Goal: Communication & Community: Answer question/provide support

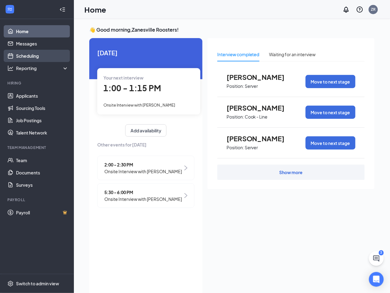
click at [29, 57] on link "Scheduling" at bounding box center [42, 56] width 53 height 12
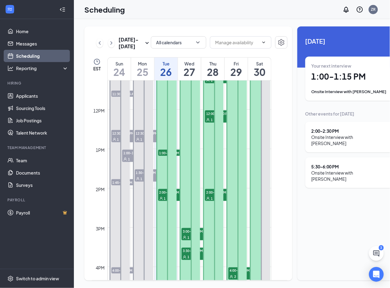
scroll to position [438, 0]
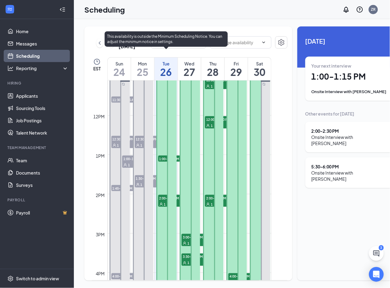
click at [161, 162] on span "1:00-1:15 PM" at bounding box center [173, 159] width 31 height 6
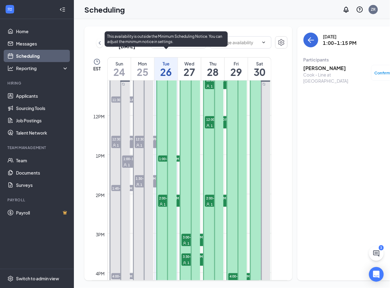
click at [162, 201] on span "2:00-2:30 PM" at bounding box center [173, 198] width 31 height 6
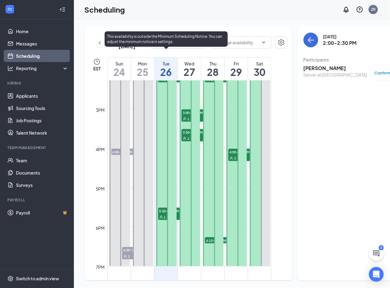
scroll to position [565, 0]
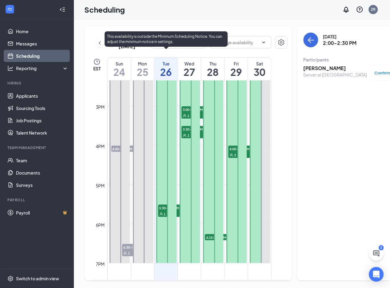
click at [162, 211] on span "5:30-6:00 PM" at bounding box center [173, 208] width 31 height 6
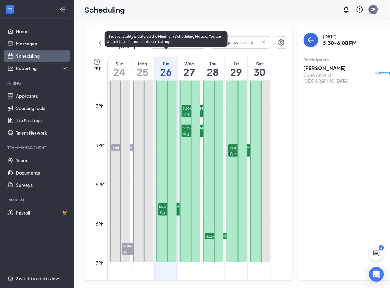
scroll to position [567, 0]
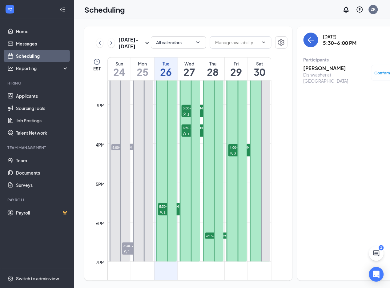
click at [185, 137] on div "1" at bounding box center [196, 134] width 31 height 6
click at [187, 117] on span "1" at bounding box center [188, 114] width 2 height 4
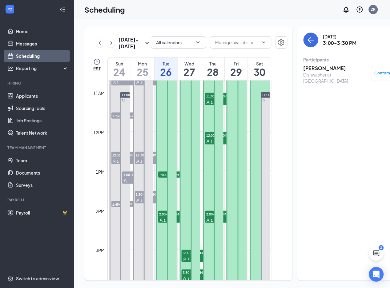
scroll to position [383, 0]
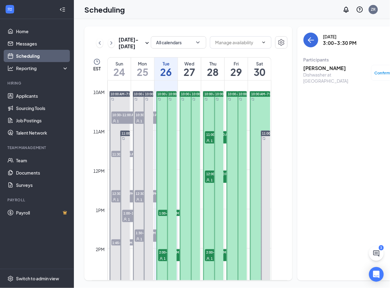
click at [207, 144] on div "1" at bounding box center [220, 140] width 31 height 6
click at [209, 177] on span "12:00-12:30 PM" at bounding box center [220, 174] width 31 height 6
click at [207, 256] on span "2:00-2:30 PM" at bounding box center [220, 252] width 31 height 6
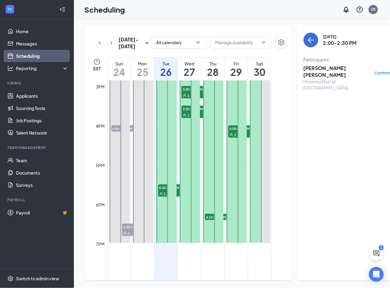
scroll to position [584, 0]
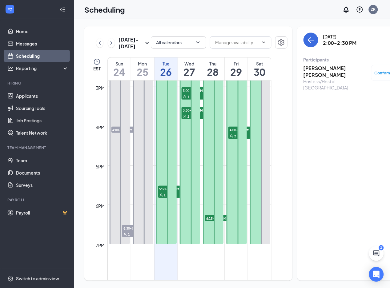
click at [209, 221] on span "6:15-6:30 PM" at bounding box center [220, 218] width 31 height 6
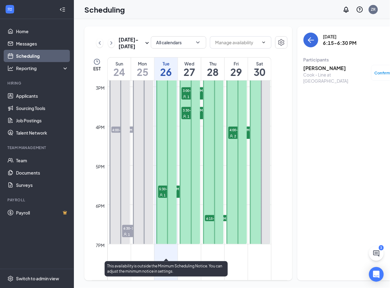
click at [177, 198] on div "1" at bounding box center [173, 195] width 31 height 6
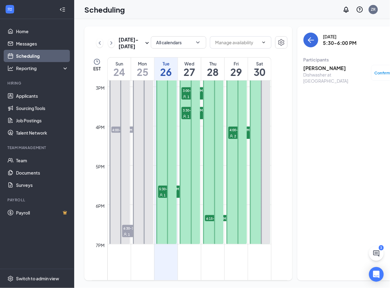
click at [233, 133] on span "4:00-4:30 PM" at bounding box center [243, 130] width 31 height 6
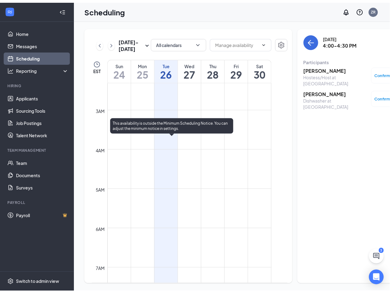
scroll to position [72, 0]
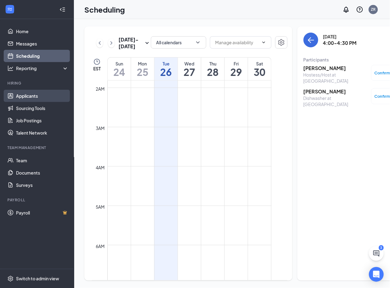
click at [29, 95] on link "Applicants" at bounding box center [42, 96] width 53 height 12
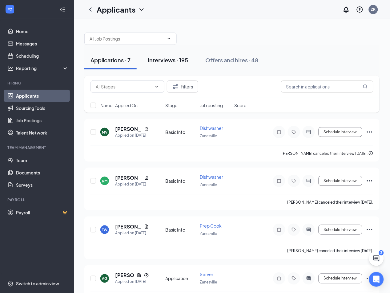
click at [171, 59] on div "Interviews · 195" at bounding box center [168, 60] width 40 height 8
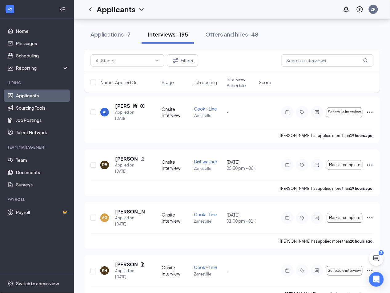
scroll to position [278, 0]
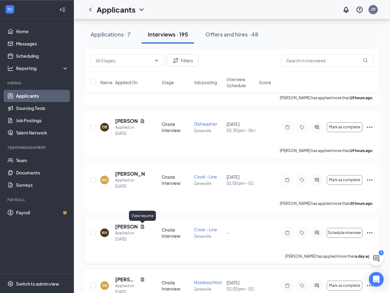
click at [141, 226] on icon "Document" at bounding box center [142, 227] width 5 height 5
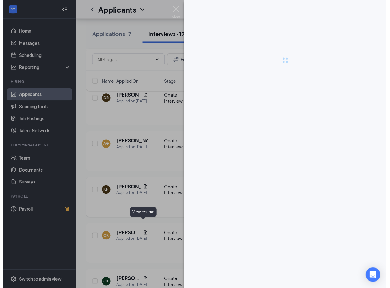
scroll to position [271, 0]
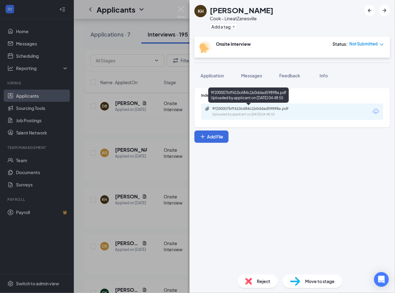
click at [282, 109] on div "9f200007bff410c684c1b0ddad59898a.pdf" at bounding box center [255, 108] width 86 height 5
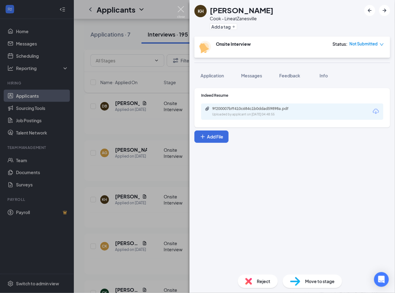
click at [179, 8] on img at bounding box center [181, 12] width 8 height 12
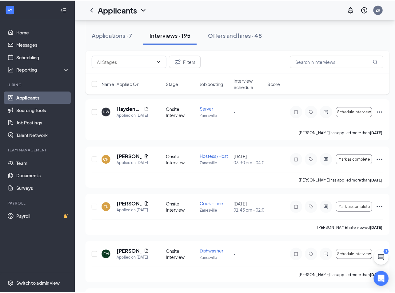
scroll to position [1194, 0]
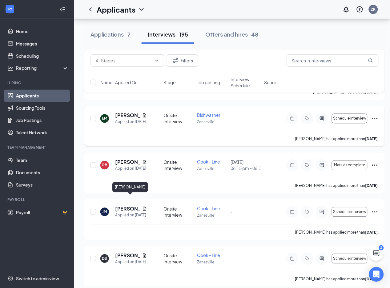
click at [125, 119] on h5 "[PERSON_NAME]" at bounding box center [127, 115] width 25 height 7
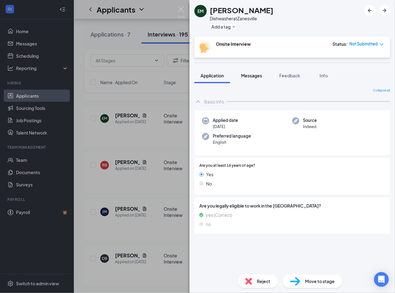
click at [255, 75] on span "Messages" at bounding box center [251, 76] width 21 height 6
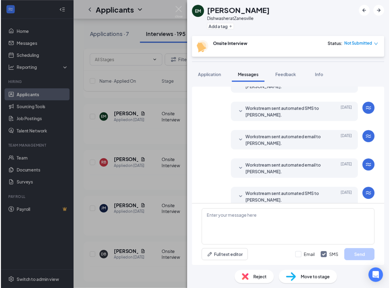
scroll to position [148, 0]
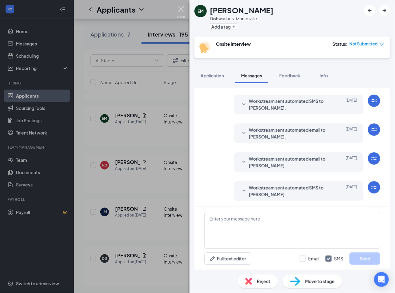
click at [184, 8] on img at bounding box center [181, 12] width 8 height 12
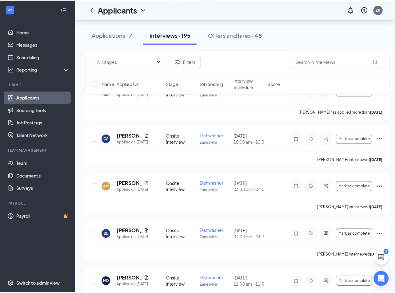
scroll to position [1695, 0]
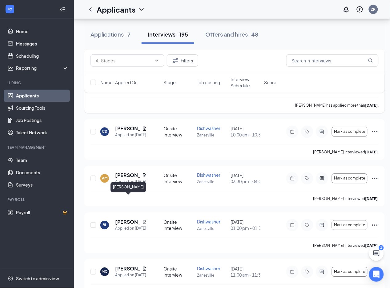
drag, startPoint x: 131, startPoint y: 198, endPoint x: 146, endPoint y: 194, distance: 16.3
click at [131, 86] on h5 "[PERSON_NAME]" at bounding box center [127, 82] width 25 height 7
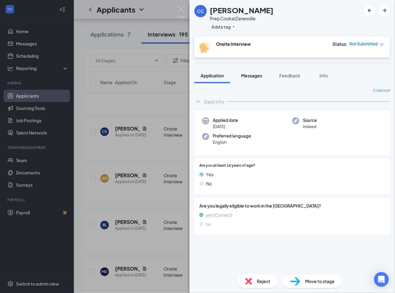
click at [251, 74] on span "Messages" at bounding box center [251, 76] width 21 height 6
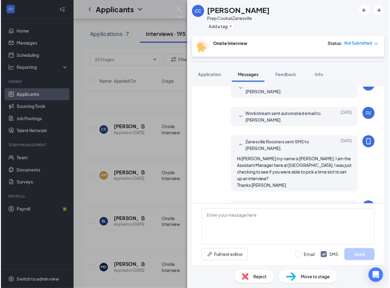
scroll to position [105, 0]
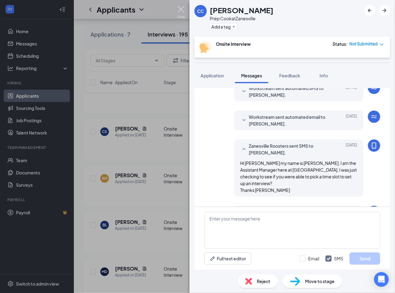
click at [181, 8] on img at bounding box center [181, 12] width 8 height 12
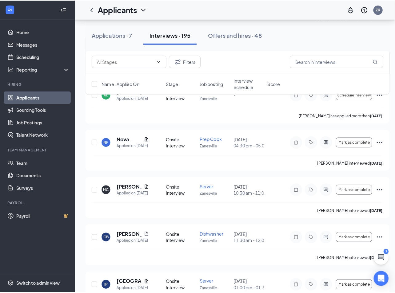
scroll to position [1976, 0]
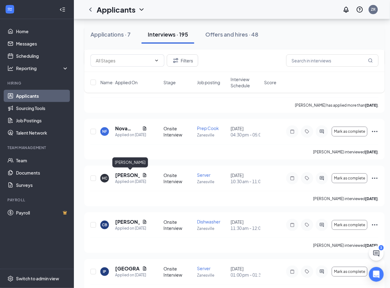
click at [120, 38] on h5 "[PERSON_NAME]" at bounding box center [127, 35] width 25 height 7
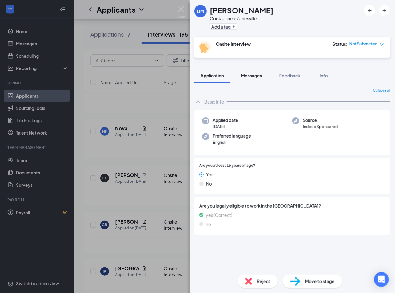
click at [249, 77] on span "Messages" at bounding box center [251, 76] width 21 height 6
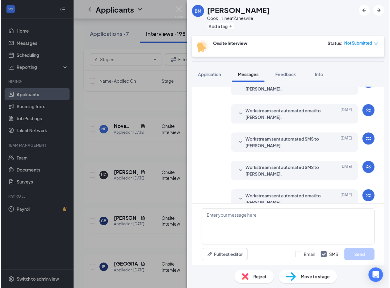
scroll to position [72, 0]
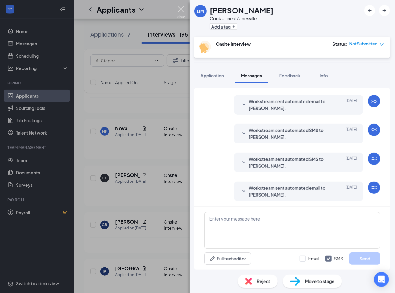
click at [182, 8] on img at bounding box center [181, 12] width 8 height 12
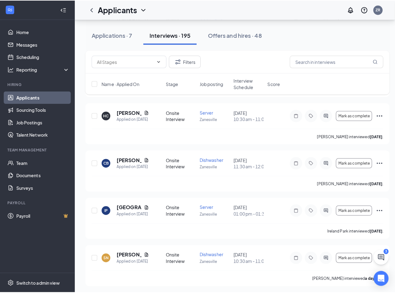
scroll to position [2040, 0]
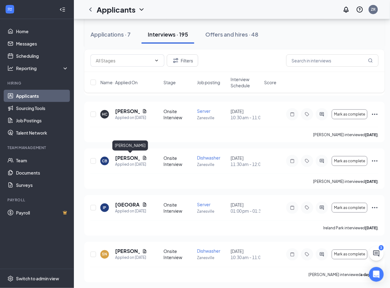
click at [122, 21] on h5 "[PERSON_NAME]" at bounding box center [127, 17] width 25 height 7
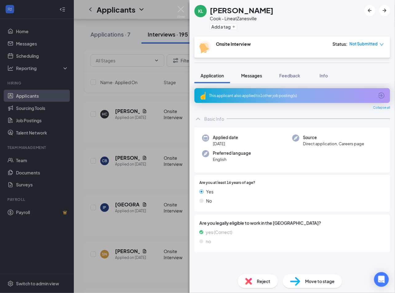
click at [255, 76] on span "Messages" at bounding box center [251, 76] width 21 height 6
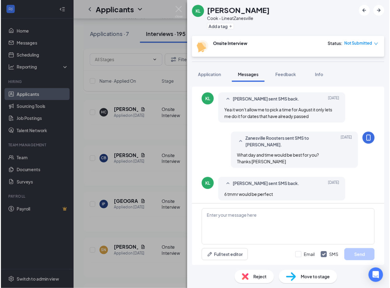
scroll to position [263, 0]
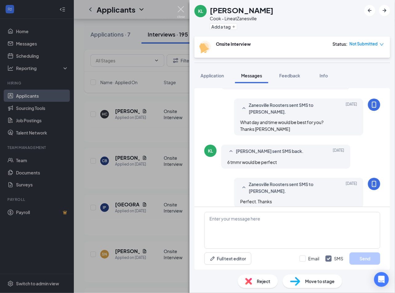
drag, startPoint x: 181, startPoint y: 9, endPoint x: 173, endPoint y: 36, distance: 27.8
click at [181, 9] on img at bounding box center [181, 12] width 8 height 12
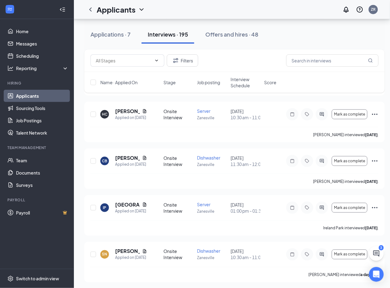
click at [173, 34] on div "Interviews · 195" at bounding box center [168, 34] width 40 height 8
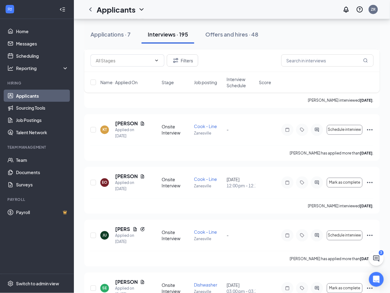
scroll to position [2662, 0]
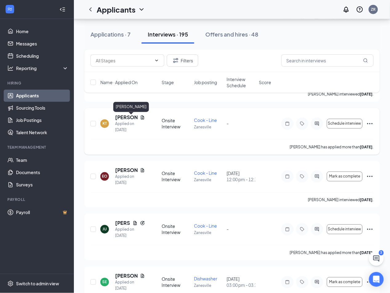
click at [125, 119] on h5 "[PERSON_NAME]" at bounding box center [126, 117] width 22 height 7
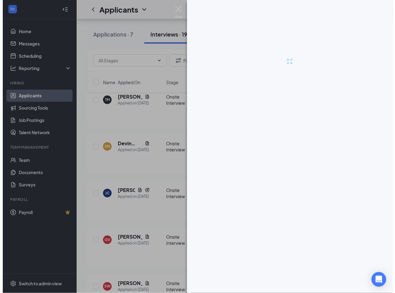
scroll to position [2545, 0]
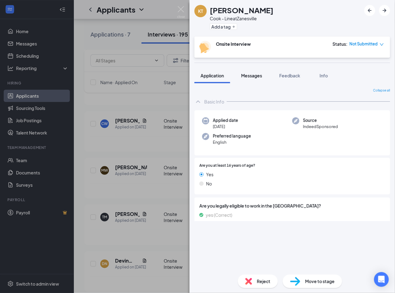
click at [254, 76] on span "Messages" at bounding box center [251, 76] width 21 height 6
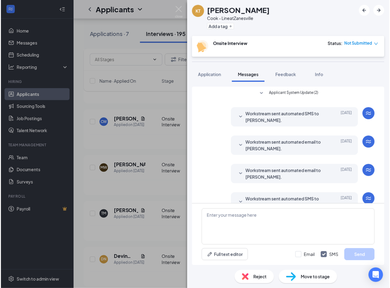
scroll to position [145, 0]
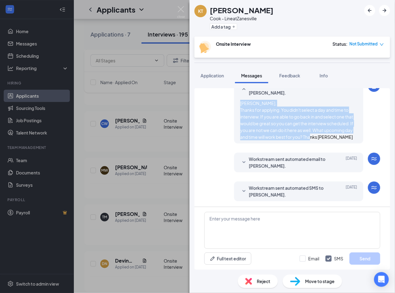
drag, startPoint x: 235, startPoint y: 102, endPoint x: 314, endPoint y: 132, distance: 84.2
click at [326, 139] on div "[PERSON_NAME], Thanks for applying. You didn't select a day and time to intervi…" at bounding box center [298, 120] width 117 height 41
copy span "[PERSON_NAME], Thanks for applying. You didn't select a day and time to intervi…"
click at [181, 8] on img at bounding box center [181, 12] width 8 height 12
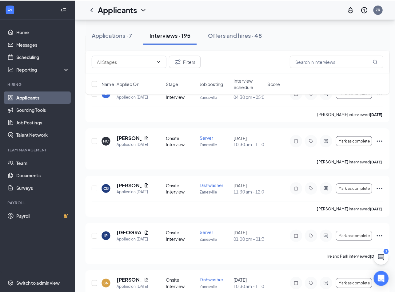
scroll to position [1997, 0]
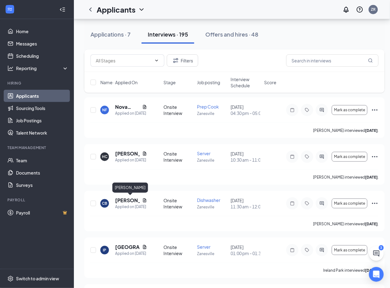
click at [125, 64] on h5 "[PERSON_NAME]" at bounding box center [127, 60] width 25 height 7
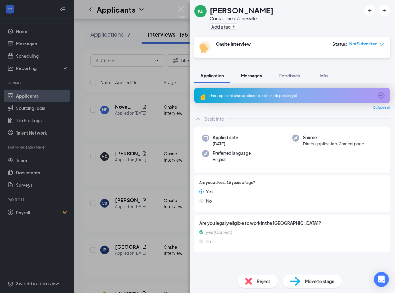
click at [257, 73] on span "Messages" at bounding box center [251, 76] width 21 height 6
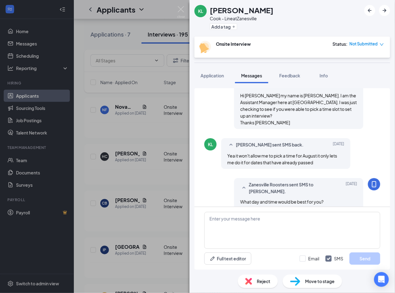
scroll to position [177, 0]
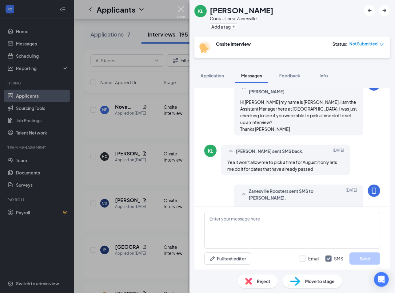
click at [180, 8] on img at bounding box center [181, 12] width 8 height 12
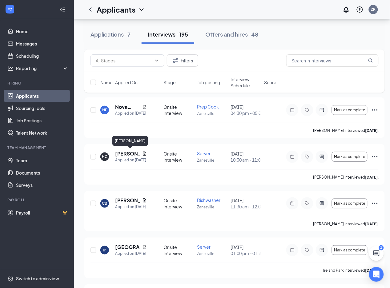
click at [125, 17] on h5 "[PERSON_NAME]" at bounding box center [127, 13] width 25 height 7
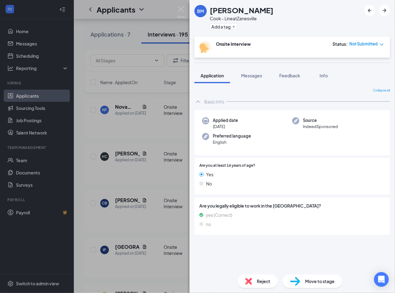
click at [253, 76] on span "Messages" at bounding box center [251, 76] width 21 height 6
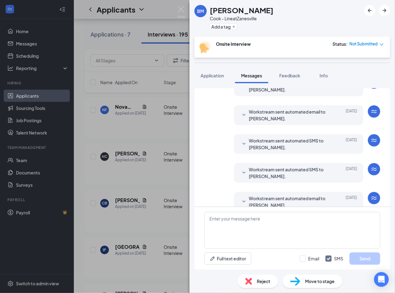
scroll to position [72, 0]
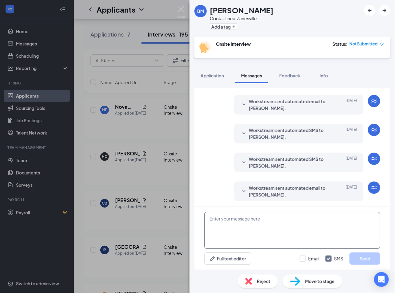
click at [246, 218] on textarea at bounding box center [292, 230] width 176 height 37
paste textarea "[PERSON_NAME], Thanks for applying. You didn't select a day and time to intervi…"
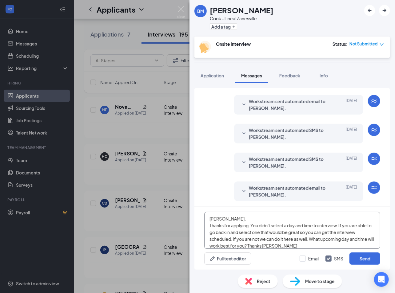
click at [219, 218] on textarea "[PERSON_NAME], Thanks for applying. You didn't select a day and time to intervi…" at bounding box center [292, 230] width 176 height 37
type textarea "[PERSON_NAME], Thanks for applying. You didn't select a day and time to intervi…"
click at [360, 260] on button "Send" at bounding box center [364, 259] width 31 height 12
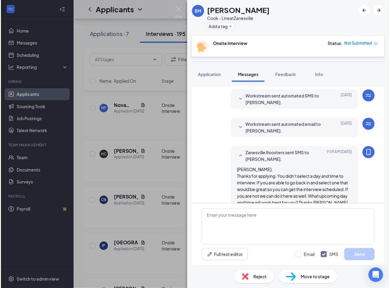
scroll to position [145, 0]
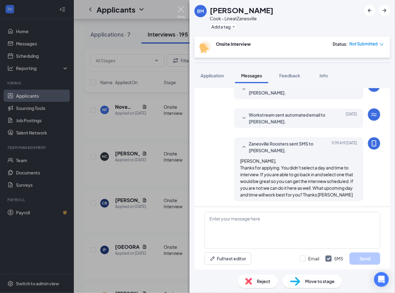
click at [181, 8] on img at bounding box center [181, 12] width 8 height 12
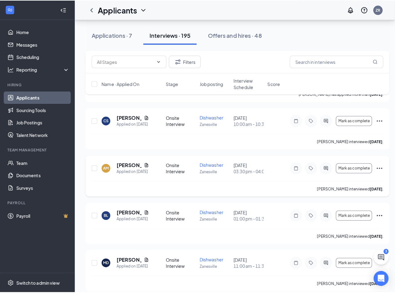
scroll to position [1686, 0]
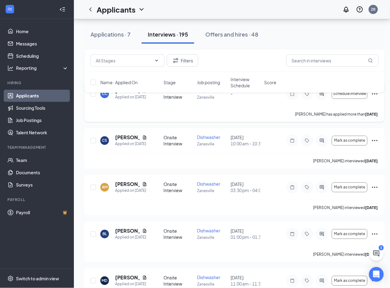
click at [123, 94] on h5 "[PERSON_NAME]" at bounding box center [127, 91] width 25 height 7
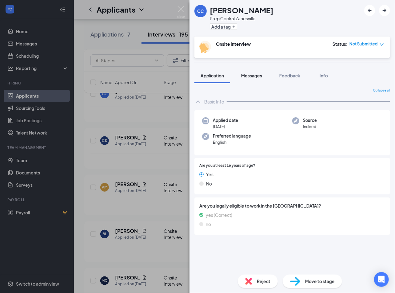
click at [259, 74] on span "Messages" at bounding box center [251, 76] width 21 height 6
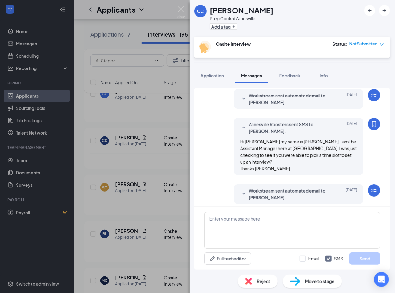
scroll to position [125, 0]
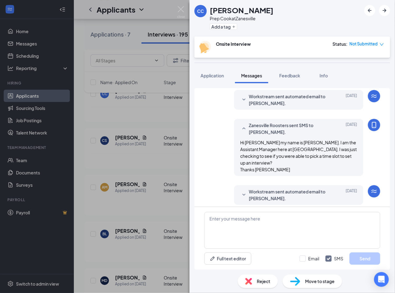
click at [182, 6] on img at bounding box center [181, 12] width 8 height 12
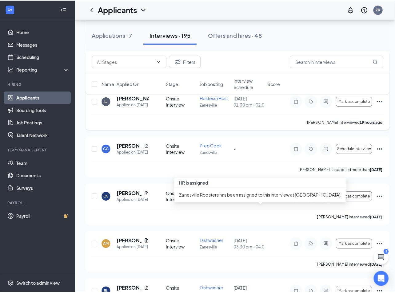
scroll to position [1633, 0]
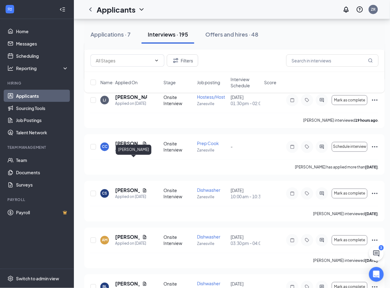
click at [125, 54] on h5 "[PERSON_NAME]" at bounding box center [131, 50] width 32 height 7
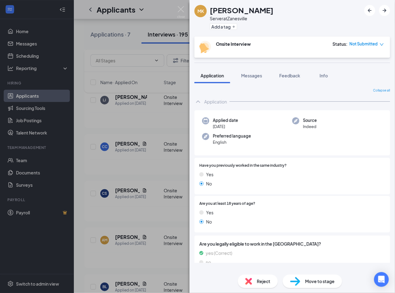
click at [252, 77] on span "Messages" at bounding box center [251, 76] width 21 height 6
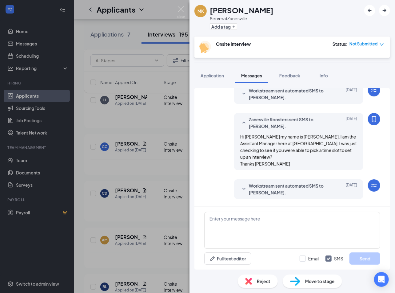
scroll to position [209, 0]
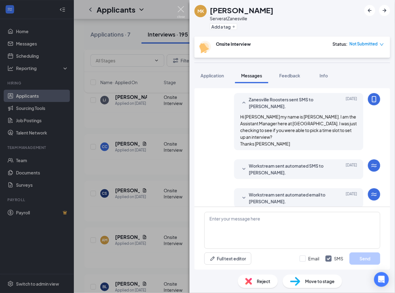
click at [181, 8] on img at bounding box center [181, 12] width 8 height 12
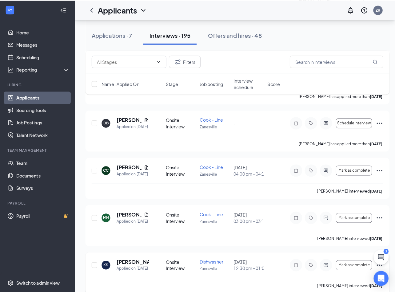
scroll to position [1325, 0]
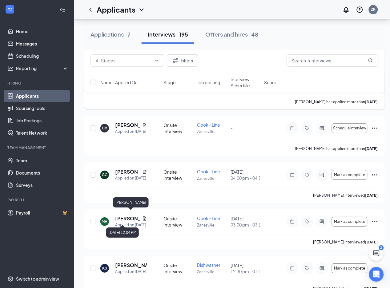
click at [123, 129] on h5 "[PERSON_NAME]" at bounding box center [127, 125] width 25 height 7
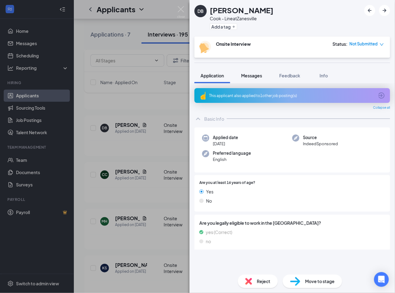
click at [255, 74] on span "Messages" at bounding box center [251, 76] width 21 height 6
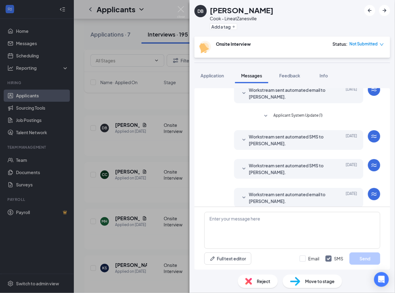
scroll to position [90, 0]
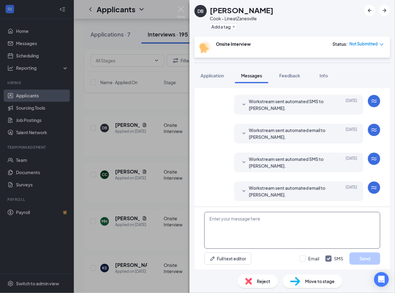
click at [220, 219] on textarea at bounding box center [292, 230] width 176 height 37
paste textarea "[PERSON_NAME], Thanks for applying. You didn't select a day and time to intervi…"
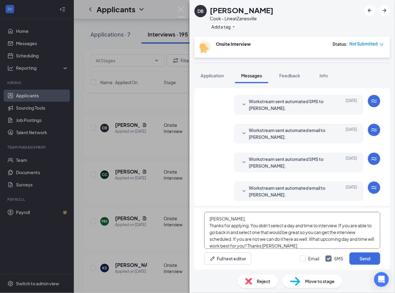
click at [220, 218] on textarea "[PERSON_NAME], Thanks for applying. You didn't select a day and time to intervi…" at bounding box center [292, 230] width 176 height 37
type textarea "[PERSON_NAME], Thanks for applying. You didn't select a day and time to intervi…"
click at [370, 260] on button "Send" at bounding box center [364, 259] width 31 height 12
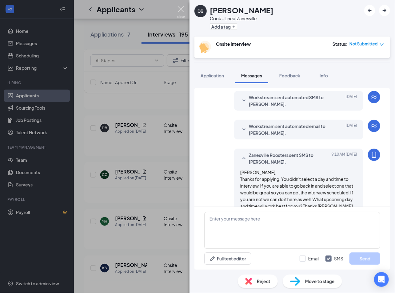
scroll to position [163, 0]
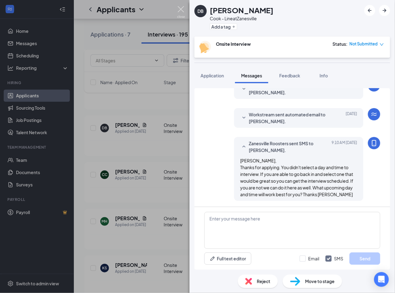
click at [181, 7] on img at bounding box center [181, 12] width 8 height 12
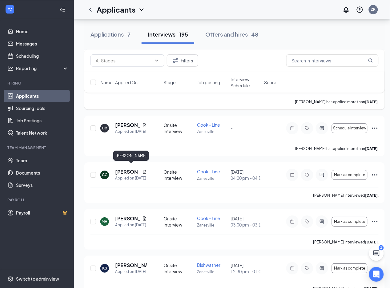
click at [121, 82] on h5 "[PERSON_NAME]" at bounding box center [127, 78] width 25 height 7
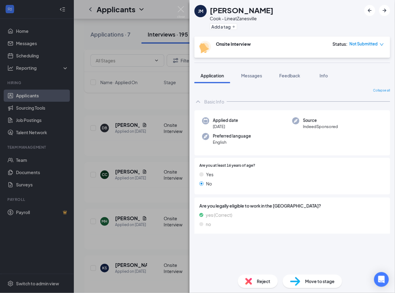
click at [254, 77] on span "Messages" at bounding box center [251, 76] width 21 height 6
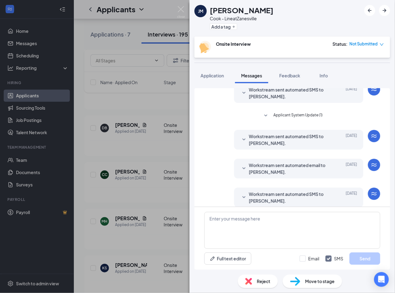
scroll to position [90, 0]
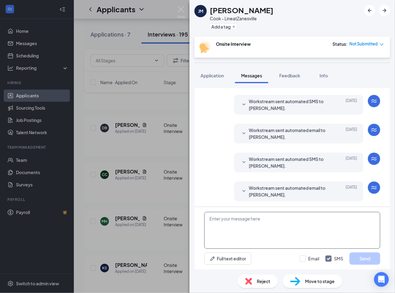
click at [223, 218] on textarea at bounding box center [292, 230] width 176 height 37
paste textarea "[PERSON_NAME], Thanks for applying. You didn't select a day and time to intervi…"
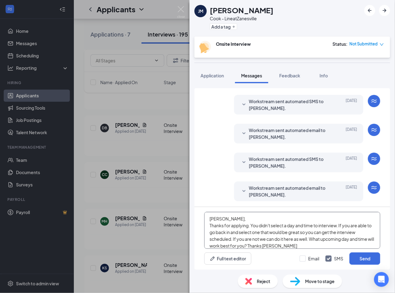
click at [219, 219] on textarea "[PERSON_NAME], Thanks for applying. You didn't select a day and time to intervi…" at bounding box center [292, 230] width 176 height 37
type textarea "[PERSON_NAME], Thanks for applying. You didn't select a day and time to intervi…"
click at [367, 257] on button "Send" at bounding box center [364, 259] width 31 height 12
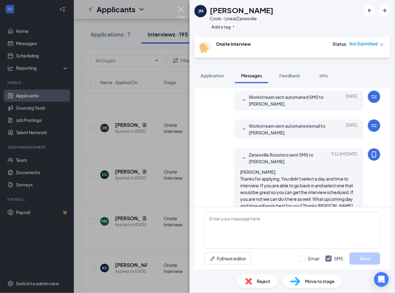
scroll to position [163, 0]
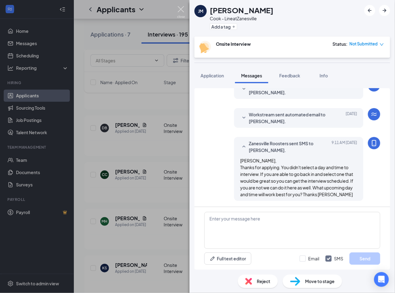
click at [181, 8] on img at bounding box center [181, 12] width 8 height 12
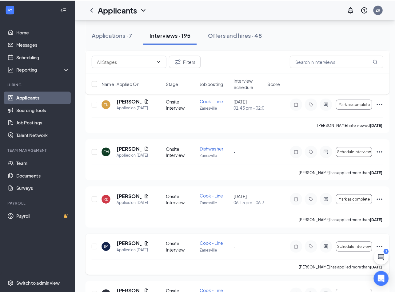
scroll to position [1163, 0]
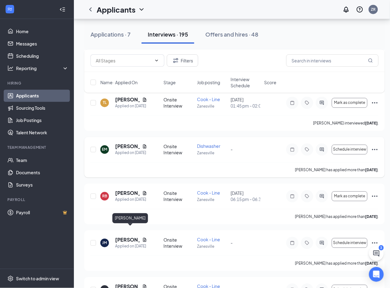
click at [125, 150] on h5 "[PERSON_NAME]" at bounding box center [127, 146] width 25 height 7
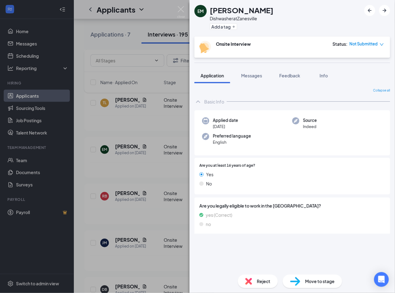
click at [256, 75] on span "Messages" at bounding box center [251, 76] width 21 height 6
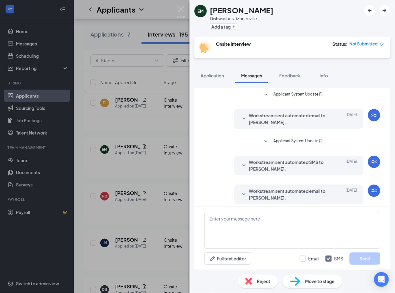
scroll to position [148, 0]
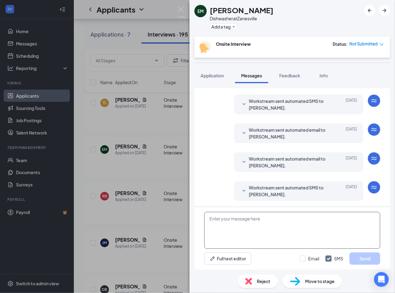
click at [228, 220] on textarea at bounding box center [292, 230] width 176 height 37
paste textarea "[PERSON_NAME], Thanks for applying. You didn't select a day and time to intervi…"
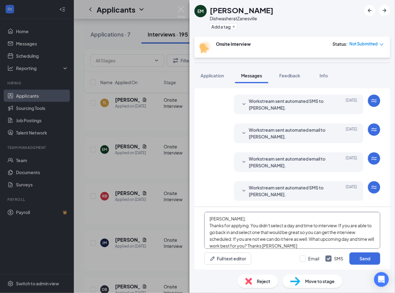
click at [220, 219] on textarea "[PERSON_NAME], Thanks for applying. You didn't select a day and time to intervi…" at bounding box center [292, 230] width 176 height 37
type textarea "[PERSON_NAME], Thanks for applying. You didn't select a day and time to intervi…"
click at [366, 262] on button "Send" at bounding box center [364, 259] width 31 height 12
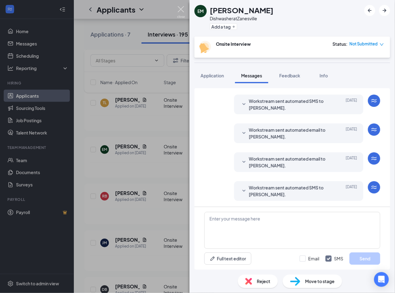
scroll to position [221, 0]
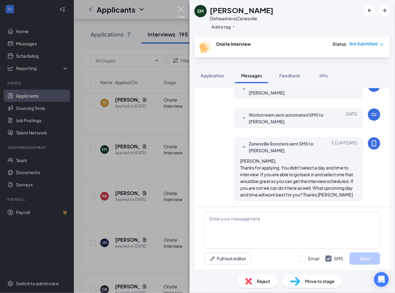
click at [182, 8] on img at bounding box center [181, 12] width 8 height 12
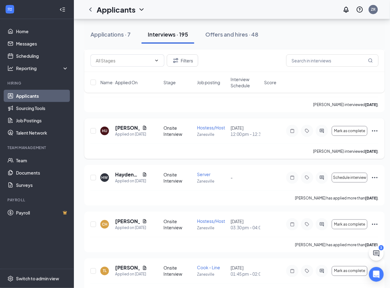
scroll to position [996, 0]
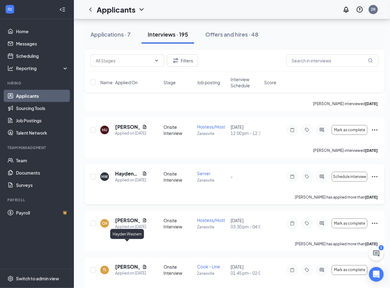
click at [123, 177] on h5 "Hayden Western" at bounding box center [127, 173] width 25 height 7
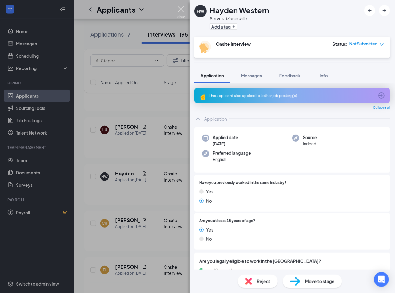
click at [182, 9] on img at bounding box center [181, 12] width 8 height 12
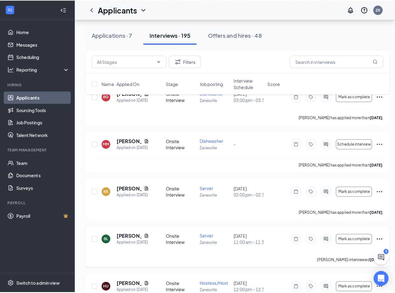
scroll to position [838, 0]
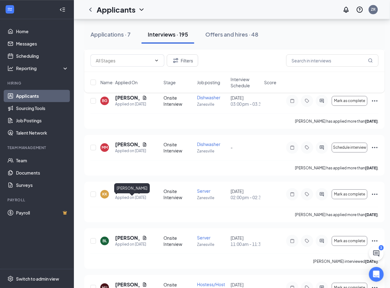
drag, startPoint x: 124, startPoint y: 199, endPoint x: 217, endPoint y: 189, distance: 93.7
click at [124, 148] on h5 "[PERSON_NAME]" at bounding box center [127, 144] width 25 height 7
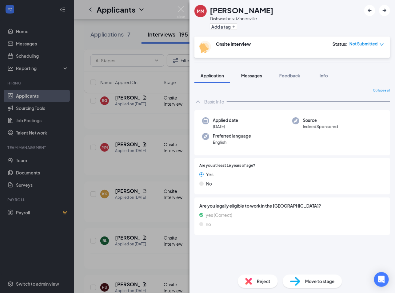
click at [257, 75] on span "Messages" at bounding box center [251, 76] width 21 height 6
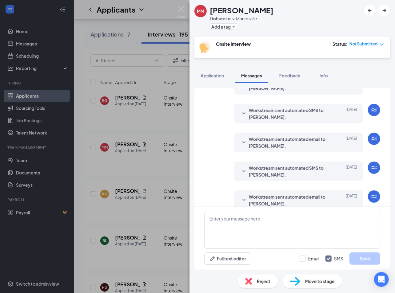
scroll to position [130, 0]
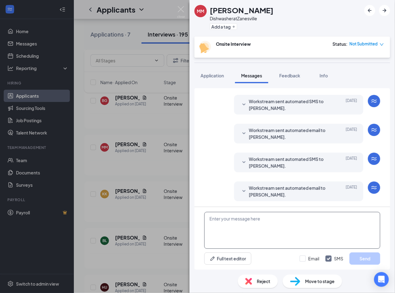
click at [230, 217] on textarea at bounding box center [292, 230] width 176 height 37
paste textarea "[PERSON_NAME], Thanks for applying. You didn't select a day and time to intervi…"
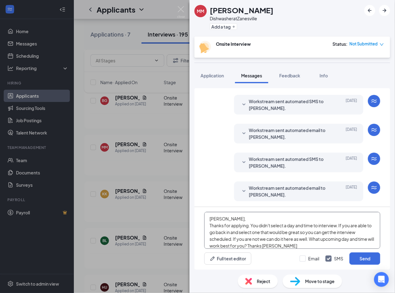
click at [219, 218] on textarea "[PERSON_NAME], Thanks for applying. You didn't select a day and time to intervi…" at bounding box center [292, 230] width 176 height 37
type textarea "[PERSON_NAME], Thanks for applying. You didn't select a day and time to intervi…"
click at [358, 257] on button "Send" at bounding box center [364, 259] width 31 height 12
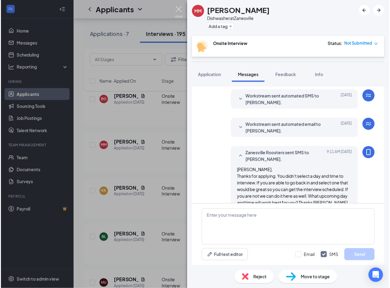
scroll to position [203, 0]
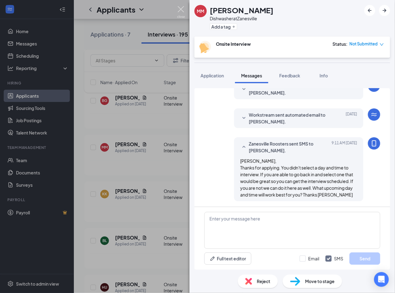
click at [180, 6] on img at bounding box center [181, 12] width 8 height 12
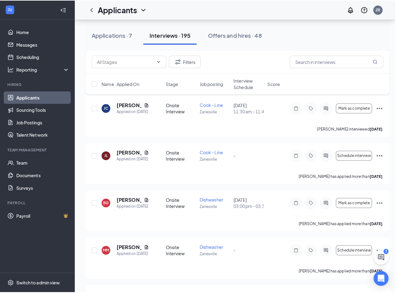
scroll to position [734, 0]
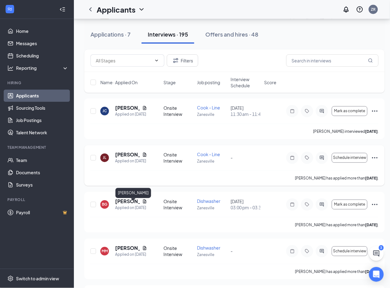
click at [125, 158] on h5 "[PERSON_NAME]" at bounding box center [127, 155] width 25 height 7
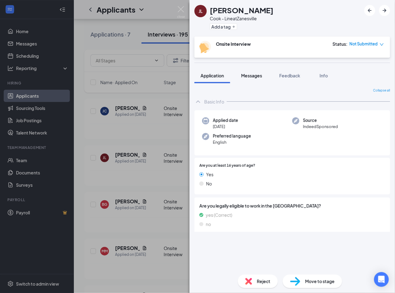
click at [258, 77] on span "Messages" at bounding box center [251, 76] width 21 height 6
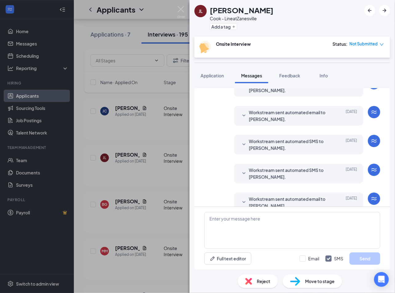
scroll to position [72, 0]
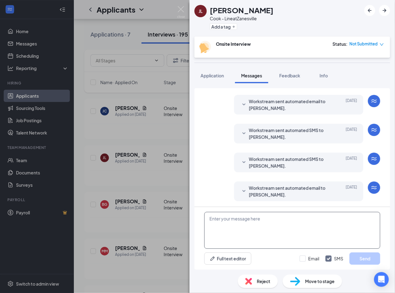
click at [221, 231] on textarea at bounding box center [292, 230] width 176 height 37
paste textarea "[PERSON_NAME], Thanks for applying. You didn't select a day and time to intervi…"
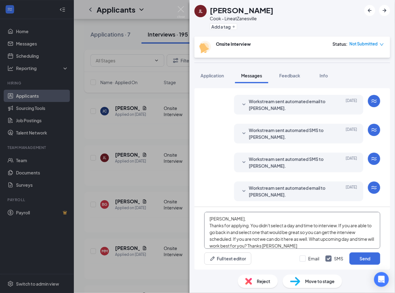
click at [220, 218] on textarea "[PERSON_NAME], Thanks for applying. You didn't select a day and time to intervi…" at bounding box center [292, 230] width 176 height 37
type textarea "[PERSON_NAME], Thanks for applying. You didn't select a day and time to intervi…"
click at [368, 259] on button "Send" at bounding box center [364, 259] width 31 height 12
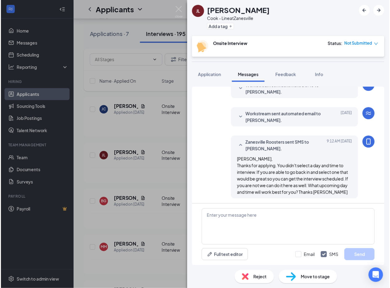
scroll to position [145, 0]
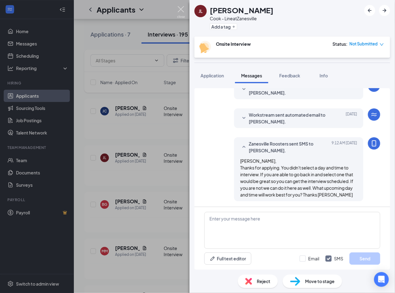
click at [181, 9] on img at bounding box center [181, 12] width 8 height 12
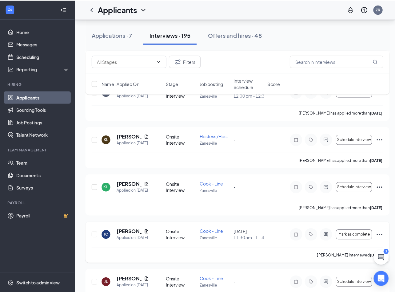
scroll to position [612, 0]
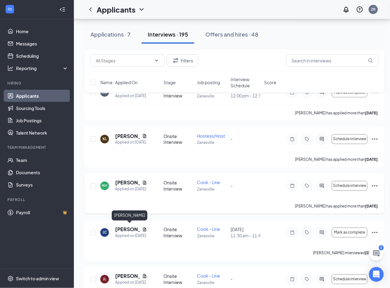
click at [124, 186] on h5 "[PERSON_NAME]" at bounding box center [127, 183] width 25 height 7
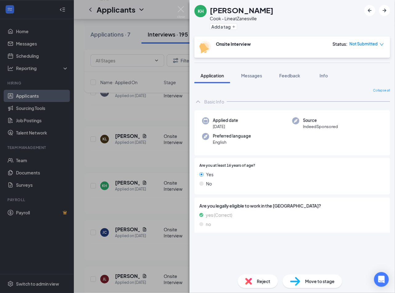
click at [253, 76] on span "Messages" at bounding box center [251, 76] width 21 height 6
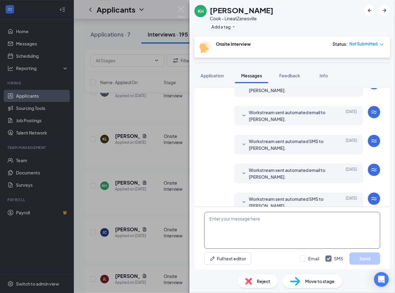
click at [243, 219] on textarea at bounding box center [292, 230] width 176 height 37
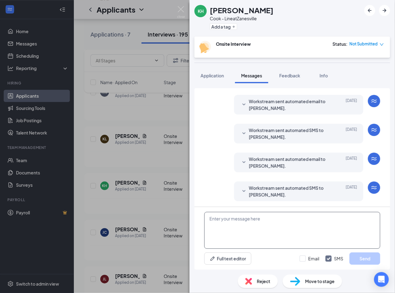
paste textarea "[PERSON_NAME], Thanks for applying. You didn't select a day and time to intervi…"
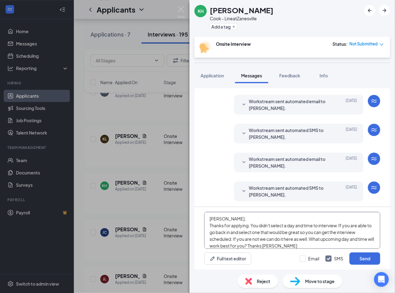
click at [220, 219] on textarea "[PERSON_NAME], Thanks for applying. You didn't select a day and time to intervi…" at bounding box center [292, 230] width 176 height 37
type textarea "[PERSON_NAME], Thanks for applying. You didn't select a day and time to intervi…"
click at [368, 259] on button "Send" at bounding box center [364, 259] width 31 height 12
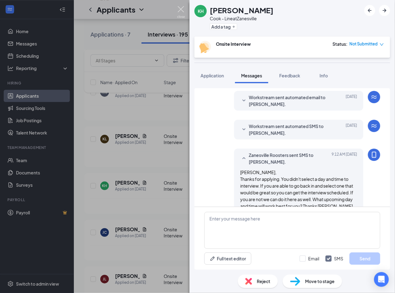
scroll to position [145, 0]
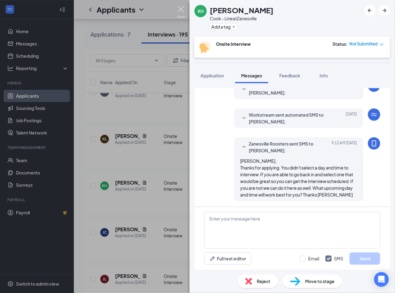
click at [180, 7] on img at bounding box center [181, 12] width 8 height 12
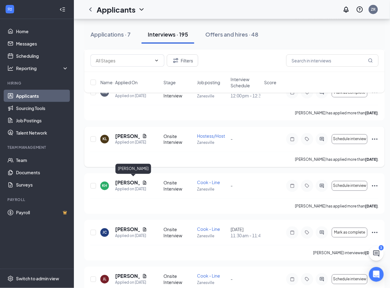
click at [126, 140] on h5 "[PERSON_NAME]" at bounding box center [127, 136] width 25 height 7
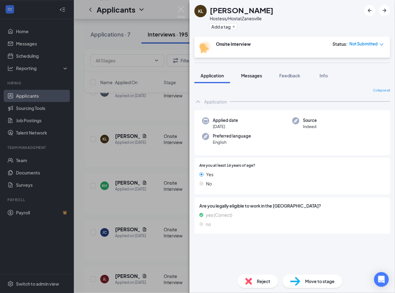
click at [249, 74] on span "Messages" at bounding box center [251, 76] width 21 height 6
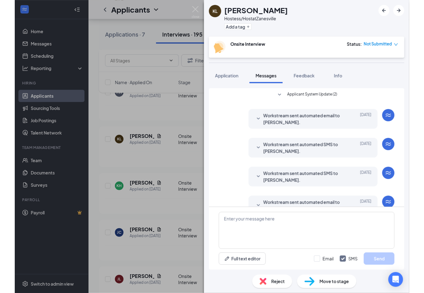
scroll to position [130, 0]
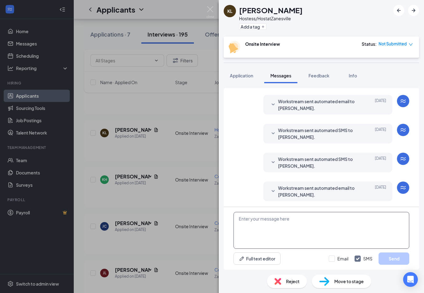
click at [284, 217] on textarea at bounding box center [322, 230] width 176 height 37
paste textarea "[PERSON_NAME], Thanks for applying. You didn't select a day and time to intervi…"
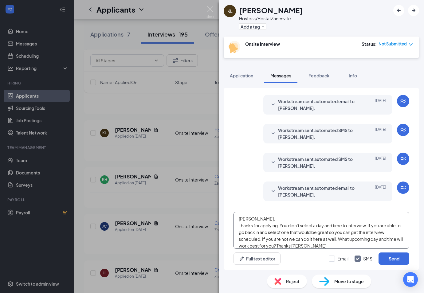
drag, startPoint x: 249, startPoint y: 220, endPoint x: 257, endPoint y: 220, distance: 8.6
click at [249, 220] on textarea "[PERSON_NAME], Thanks for applying. You didn't select a day and time to intervi…" at bounding box center [322, 230] width 176 height 37
type textarea "[PERSON_NAME], Thanks for applying. You didn't select a day and time to intervi…"
click at [390, 257] on button "Send" at bounding box center [394, 259] width 31 height 12
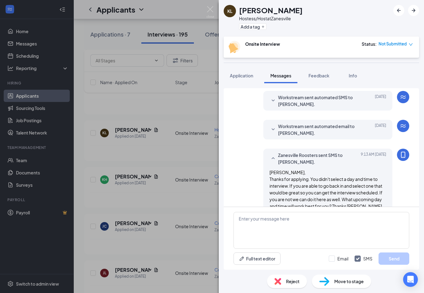
scroll to position [203, 0]
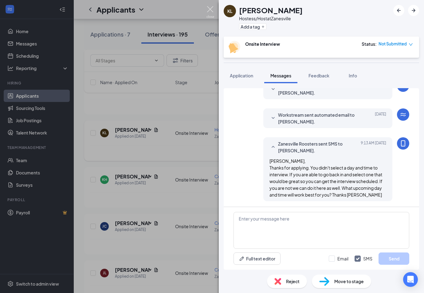
click at [211, 9] on img at bounding box center [211, 12] width 8 height 12
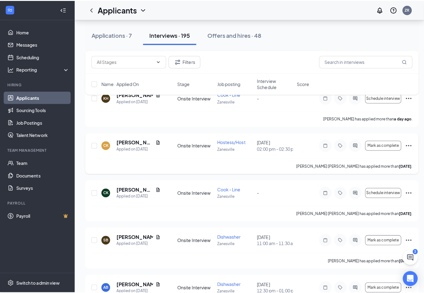
scroll to position [368, 0]
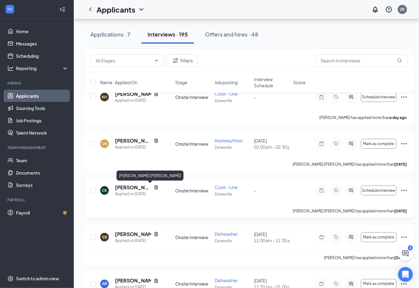
click at [125, 187] on h5 "[PERSON_NAME] [PERSON_NAME]" at bounding box center [133, 187] width 36 height 7
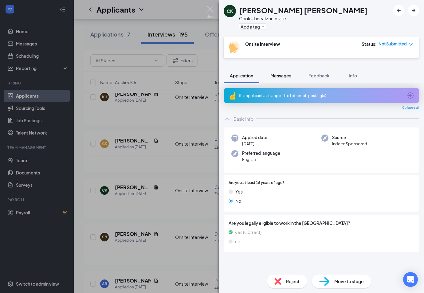
click at [285, 74] on span "Messages" at bounding box center [281, 76] width 21 height 6
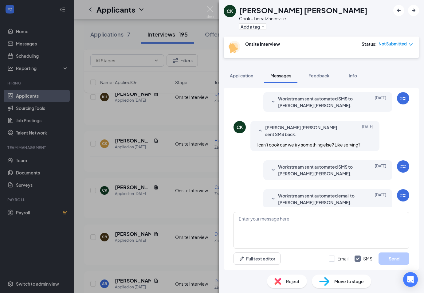
scroll to position [105, 0]
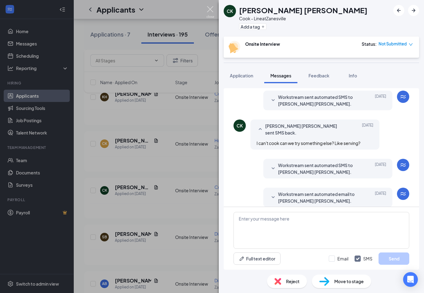
click at [211, 7] on img at bounding box center [211, 12] width 8 height 12
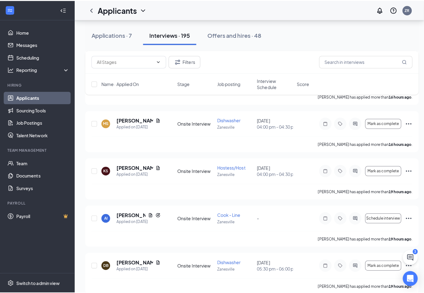
scroll to position [98, 0]
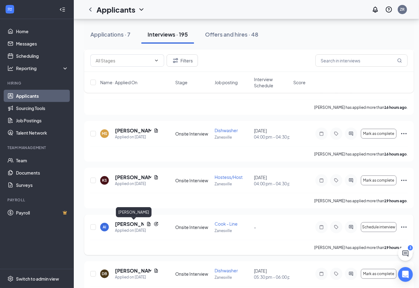
click at [130, 221] on h5 "[PERSON_NAME]" at bounding box center [129, 224] width 29 height 7
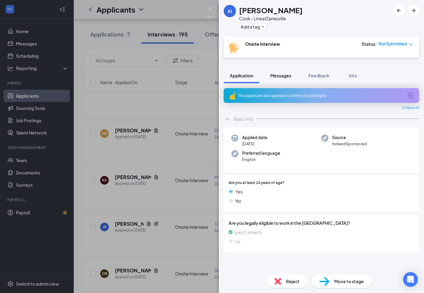
click at [287, 74] on span "Messages" at bounding box center [281, 76] width 21 height 6
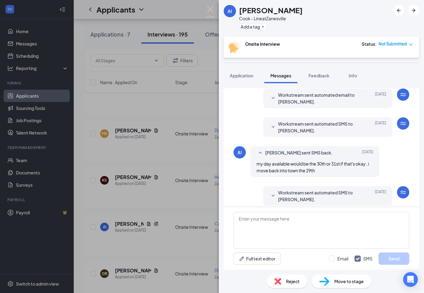
scroll to position [112, 0]
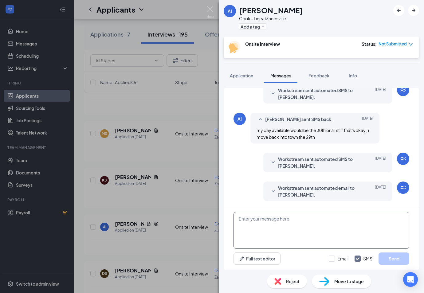
click at [261, 221] on textarea at bounding box center [322, 230] width 176 height 37
type textarea "If you could come in [DATE] 31 around 2pm that would be great? Thanks"
click at [395, 260] on button "Send" at bounding box center [394, 259] width 31 height 12
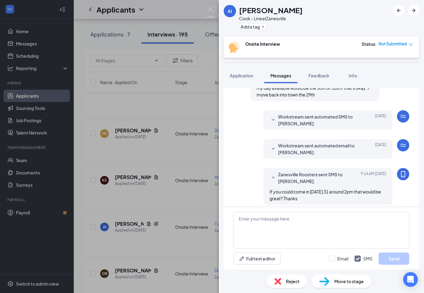
scroll to position [158, 0]
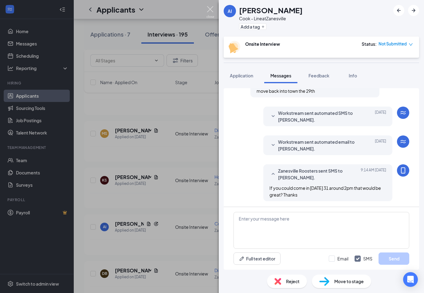
click at [209, 8] on img at bounding box center [211, 12] width 8 height 12
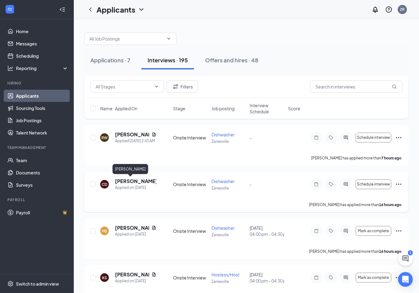
click at [125, 179] on h5 "[PERSON_NAME]" at bounding box center [136, 181] width 42 height 7
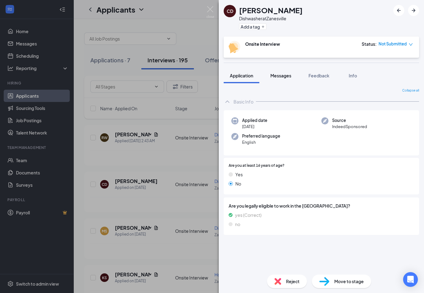
click at [280, 74] on span "Messages" at bounding box center [281, 76] width 21 height 6
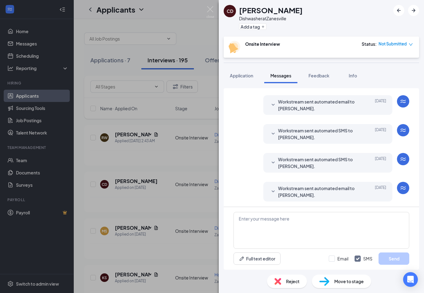
scroll to position [90, 0]
click at [270, 218] on textarea at bounding box center [322, 230] width 176 height 37
paste textarea "[PERSON_NAME], Thanks for applying. You didn't select a day and time to intervi…"
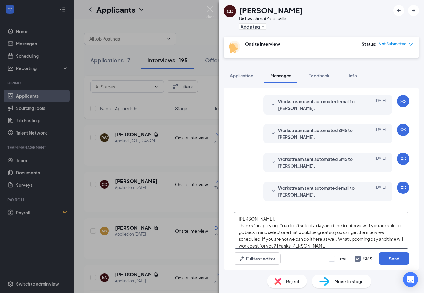
click at [249, 219] on textarea "[PERSON_NAME], Thanks for applying. You didn't select a day and time to intervi…" at bounding box center [322, 230] width 176 height 37
type textarea "[PERSON_NAME], Thanks for applying. You didn't select a day and time to intervi…"
click at [395, 258] on button "Send" at bounding box center [394, 259] width 31 height 12
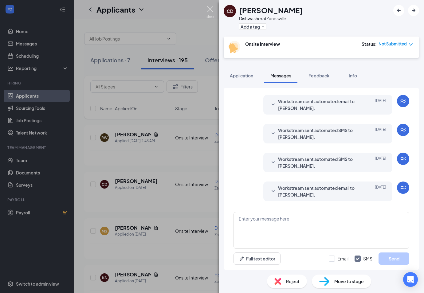
scroll to position [152, 0]
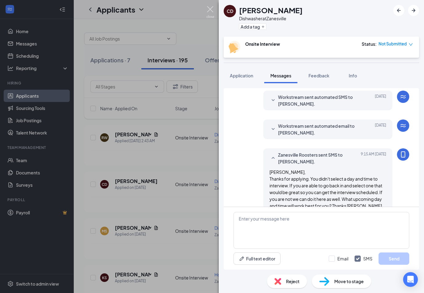
click at [209, 9] on img at bounding box center [211, 12] width 8 height 12
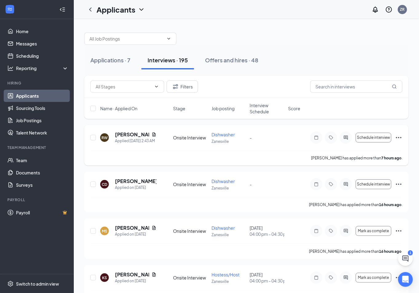
click at [120, 134] on h5 "[PERSON_NAME]" at bounding box center [132, 134] width 34 height 7
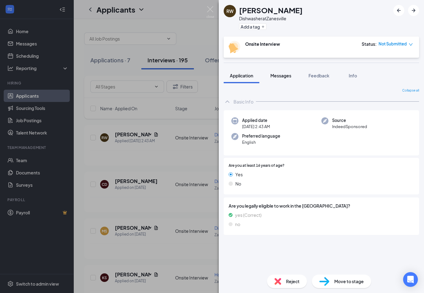
click at [283, 75] on span "Messages" at bounding box center [281, 76] width 21 height 6
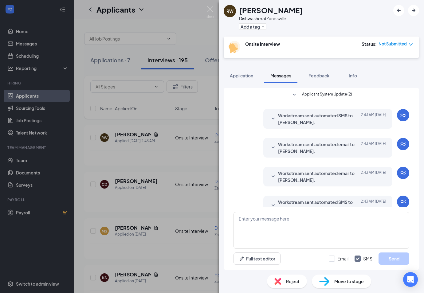
scroll to position [72, 0]
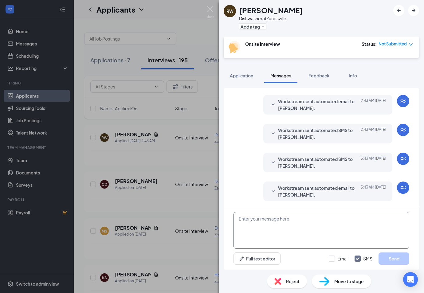
click at [273, 225] on textarea at bounding box center [322, 230] width 176 height 37
paste textarea "[PERSON_NAME], Thanks for applying. You didn't select a day and time to intervi…"
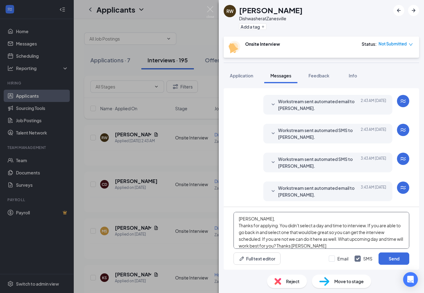
click at [249, 219] on textarea "[PERSON_NAME], Thanks for applying. You didn't select a day and time to intervi…" at bounding box center [322, 230] width 176 height 37
type textarea "[PERSON_NAME], Thanks for applying. You didn't select a day and time to intervi…"
click at [385, 256] on button "Send" at bounding box center [394, 259] width 31 height 12
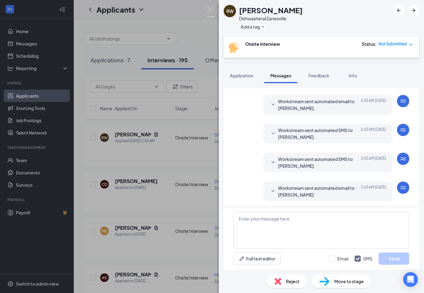
scroll to position [145, 0]
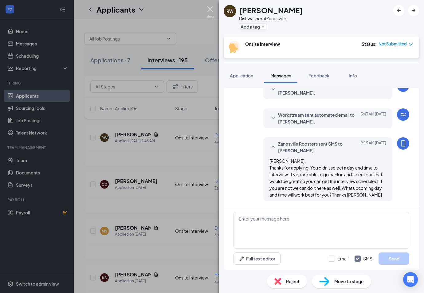
click at [211, 8] on img at bounding box center [211, 12] width 8 height 12
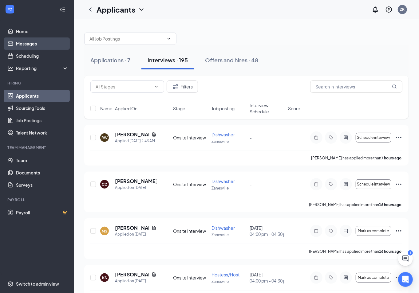
click at [34, 46] on link "Messages" at bounding box center [42, 44] width 53 height 12
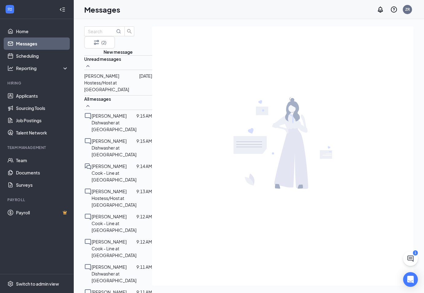
click at [119, 79] on span "[PERSON_NAME]" at bounding box center [101, 76] width 35 height 6
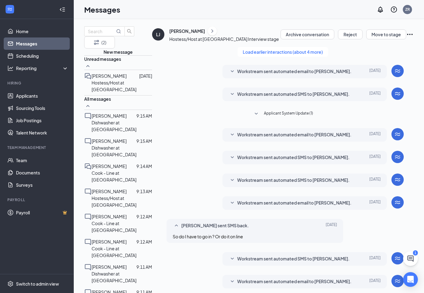
scroll to position [140, 0]
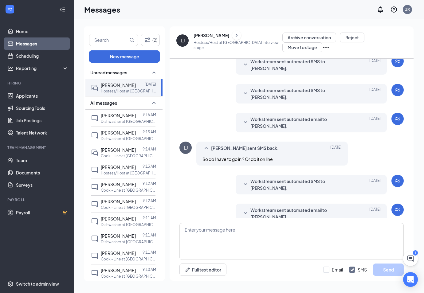
scroll to position [140, 0]
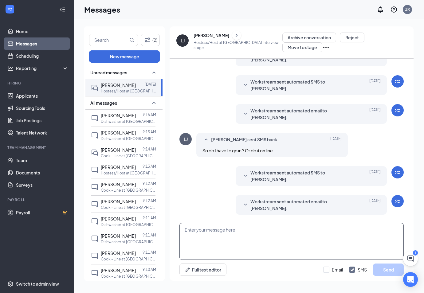
click at [237, 233] on textarea at bounding box center [292, 241] width 225 height 37
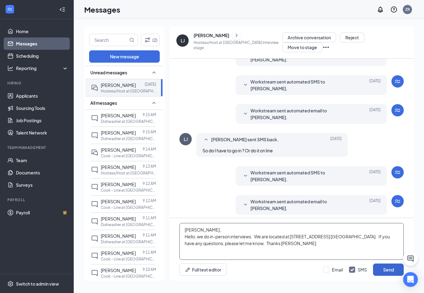
type textarea "Lovelee, Hello, we do in-person interviews. We are located at 3545 Maple Ave. Z…"
click at [381, 271] on button "Send" at bounding box center [388, 270] width 31 height 12
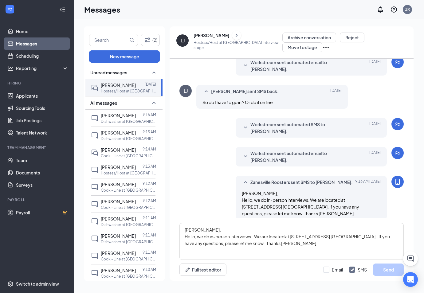
scroll to position [193, 0]
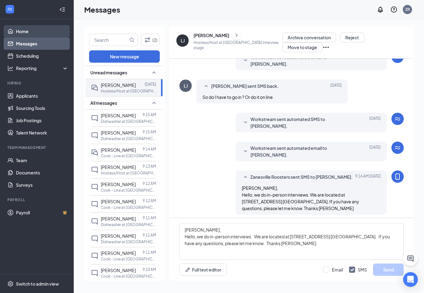
click at [27, 31] on link "Home" at bounding box center [42, 31] width 53 height 12
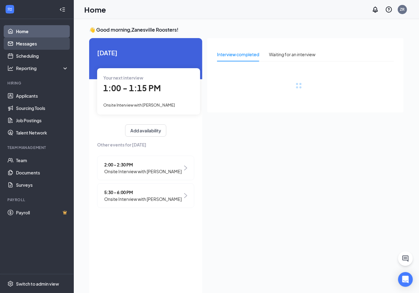
click at [27, 40] on link "Messages" at bounding box center [42, 44] width 53 height 12
